Goal: Transaction & Acquisition: Subscribe to service/newsletter

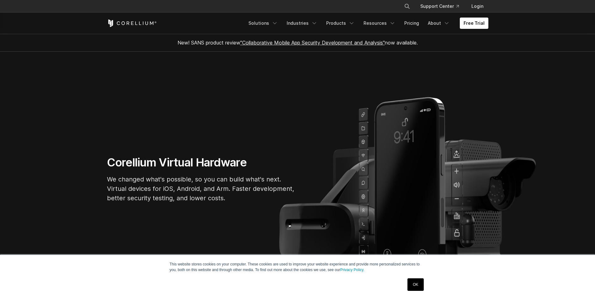
click at [418, 284] on link "OK" at bounding box center [416, 285] width 16 height 13
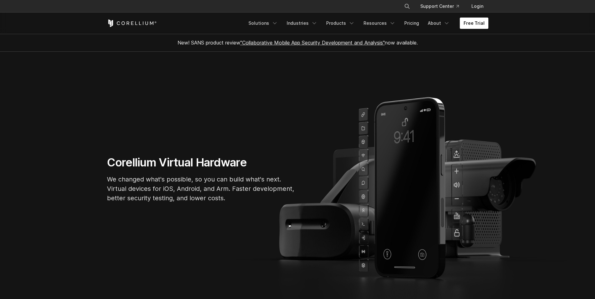
click at [470, 24] on link "Free Trial" at bounding box center [474, 23] width 29 height 11
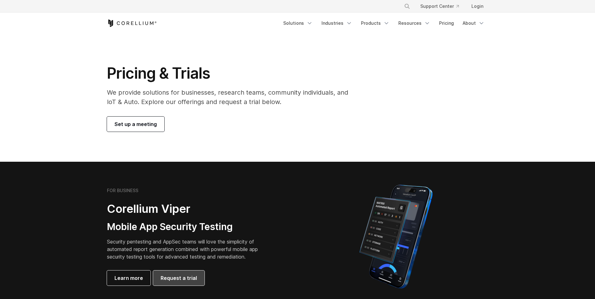
click at [196, 278] on link "Request a trial" at bounding box center [178, 278] width 51 height 15
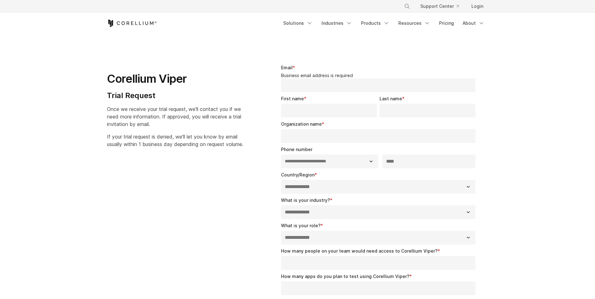
select select "**"
